Goal: Find contact information: Obtain details needed to contact an individual or organization

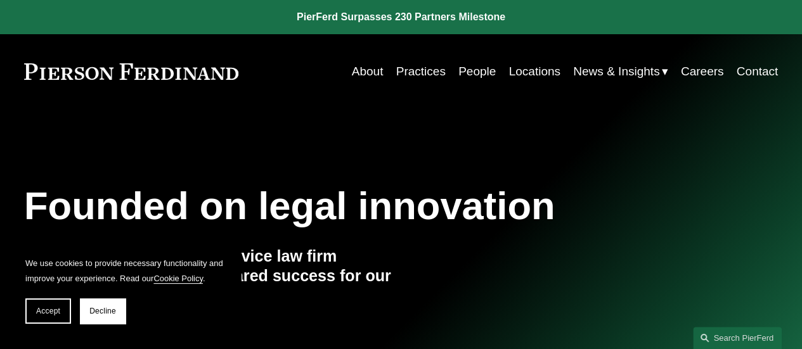
click at [756, 70] on link "Contact" at bounding box center [758, 72] width 42 height 24
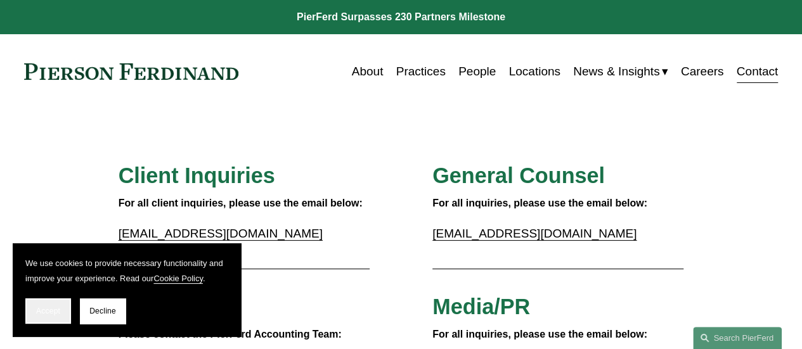
click at [47, 306] on button "Accept" at bounding box center [48, 311] width 46 height 25
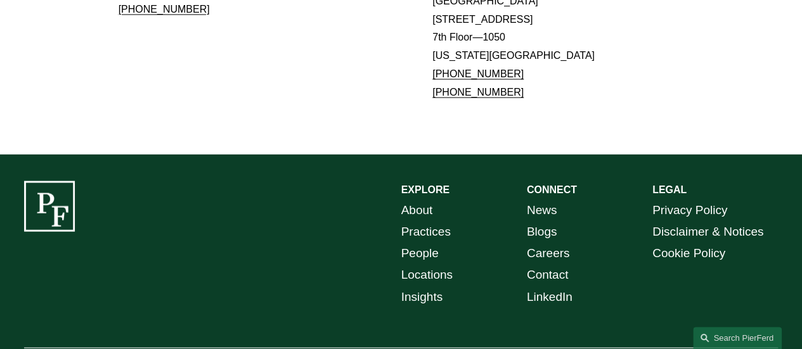
scroll to position [988, 0]
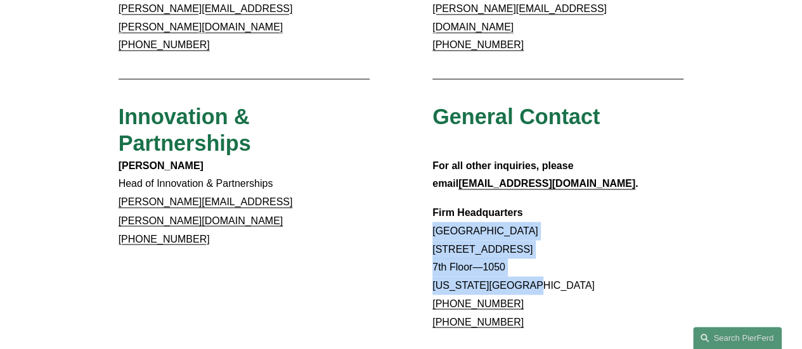
drag, startPoint x: 545, startPoint y: 235, endPoint x: 422, endPoint y: 188, distance: 131.4
copy p "Rockefeller Center 1270 Avenue of the Americas 7th Floor—1050 New York, NY 10020"
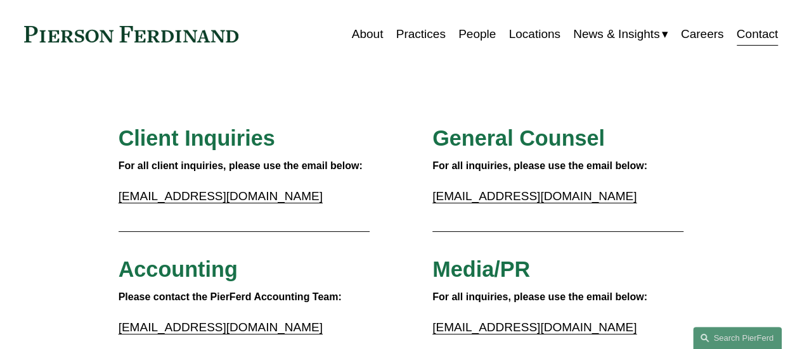
scroll to position [0, 0]
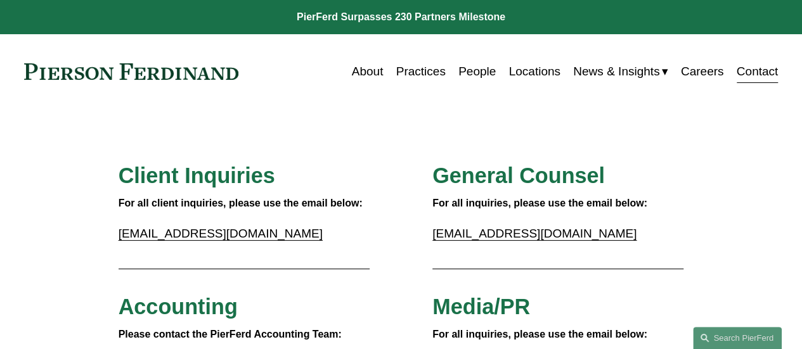
click at [359, 69] on link "About" at bounding box center [368, 72] width 32 height 24
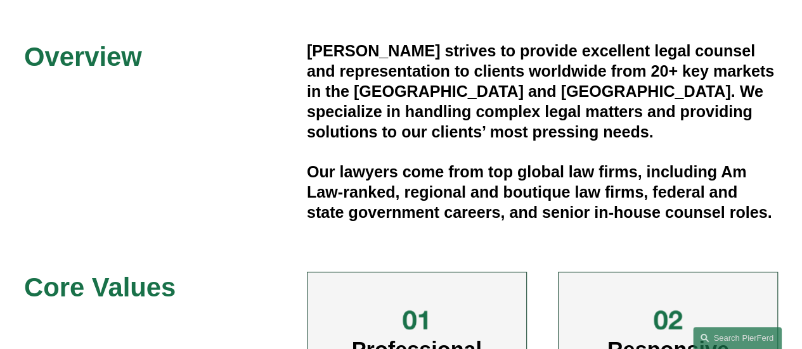
scroll to position [317, 0]
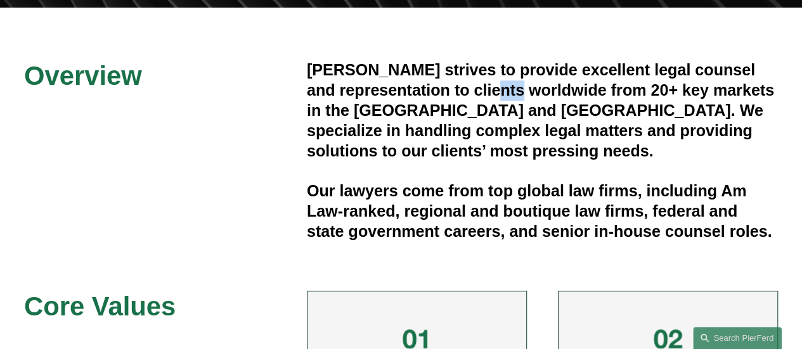
click at [478, 91] on h4 "[PERSON_NAME] strives to provide excellent legal counsel and representation to …" at bounding box center [542, 110] width 471 height 101
click at [728, 134] on h4 "[PERSON_NAME] strives to provide excellent legal counsel and representation to …" at bounding box center [542, 110] width 471 height 101
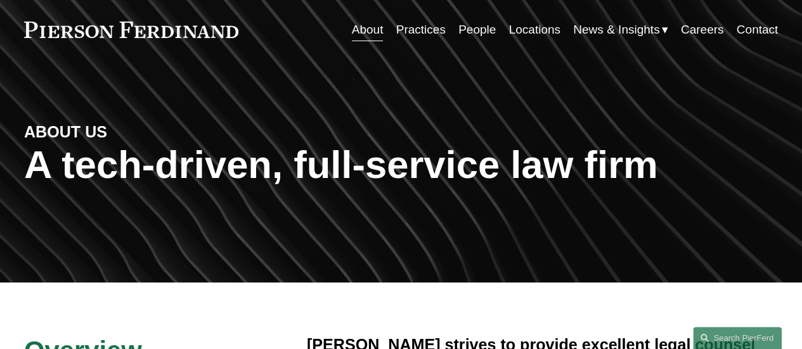
scroll to position [0, 0]
